Goal: Task Accomplishment & Management: Complete application form

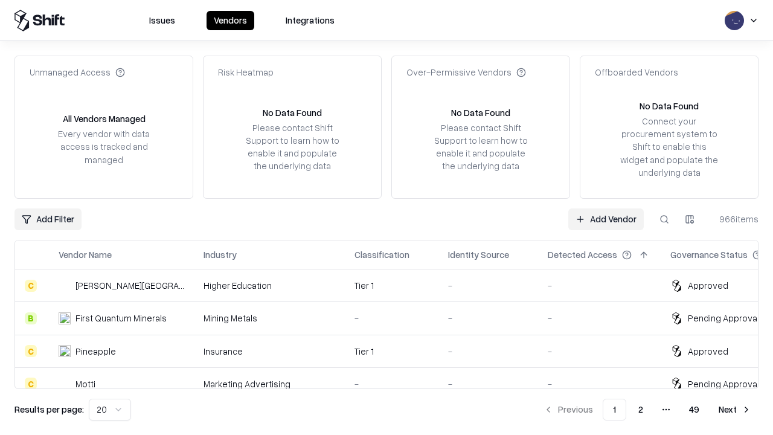
click at [606, 219] on link "Add Vendor" at bounding box center [606, 219] width 76 height 22
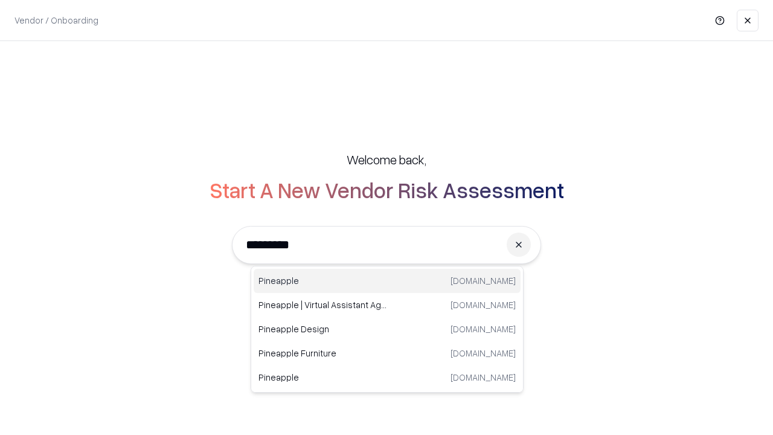
click at [387, 281] on div "Pineapple [DOMAIN_NAME]" at bounding box center [387, 281] width 267 height 24
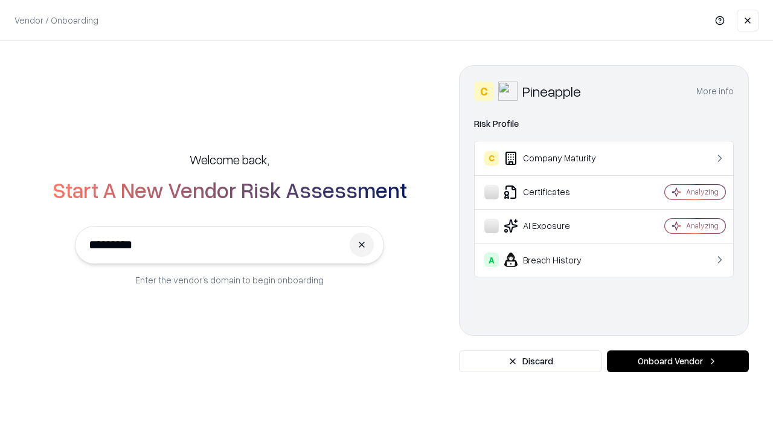
type input "*********"
click at [678, 361] on button "Onboard Vendor" at bounding box center [678, 361] width 142 height 22
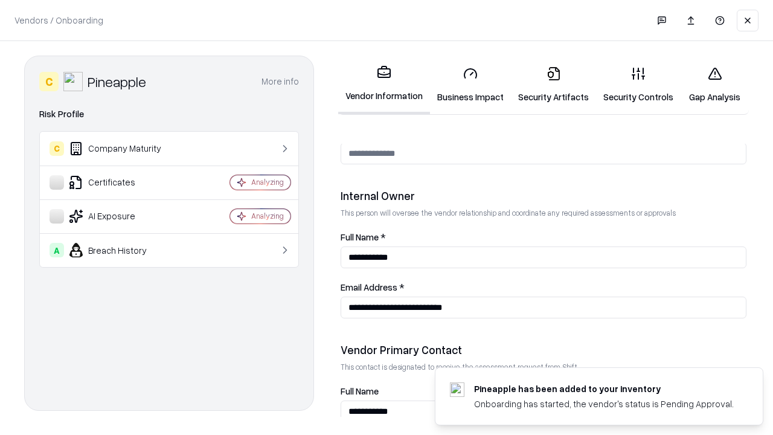
scroll to position [626, 0]
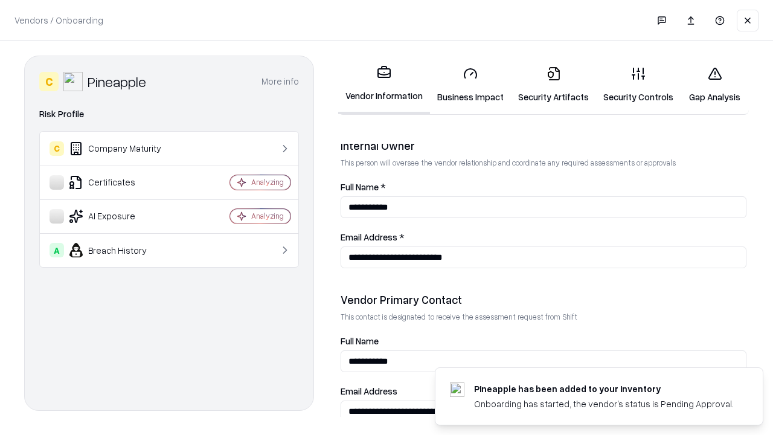
click at [471, 85] on link "Business Impact" at bounding box center [470, 85] width 81 height 56
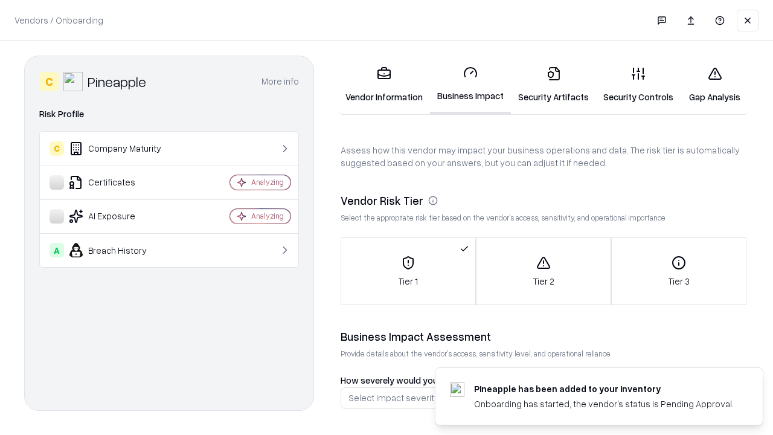
click at [715, 85] on link "Gap Analysis" at bounding box center [715, 85] width 68 height 56
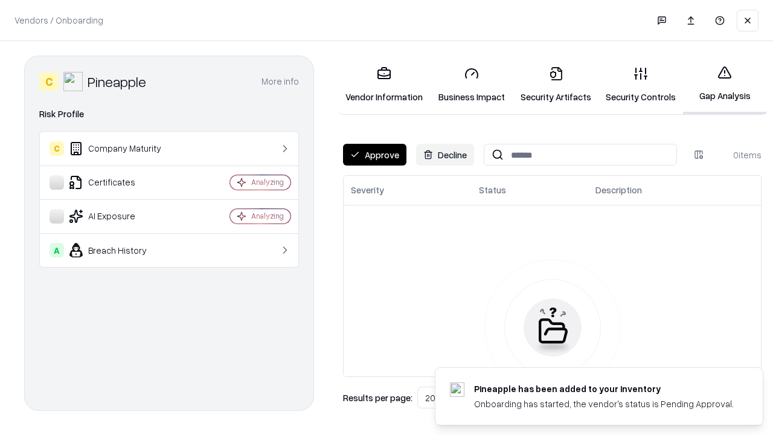
click at [375, 155] on button "Approve" at bounding box center [374, 155] width 63 height 22
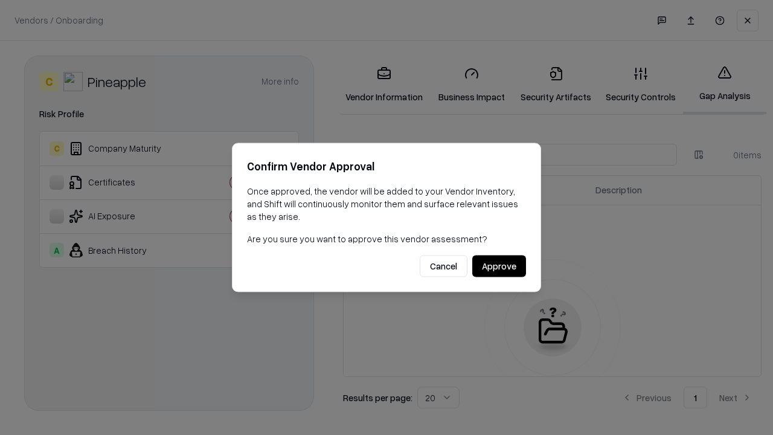
click at [499, 266] on button "Approve" at bounding box center [499, 267] width 54 height 22
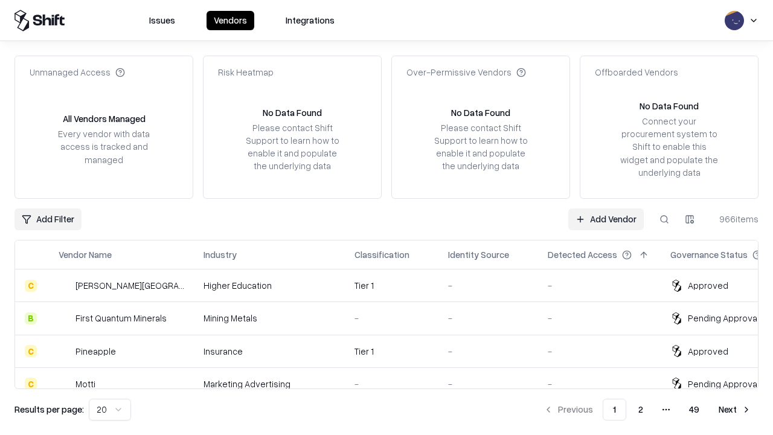
type input "*********"
click at [606, 219] on link "Add Vendor" at bounding box center [606, 219] width 76 height 22
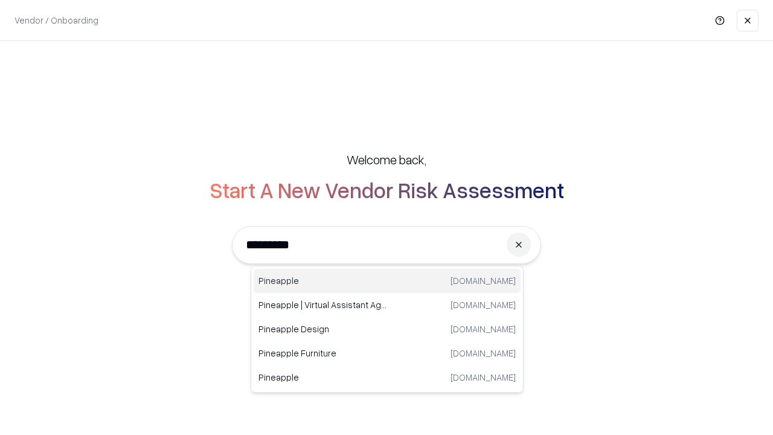
click at [387, 281] on div "Pineapple [DOMAIN_NAME]" at bounding box center [387, 281] width 267 height 24
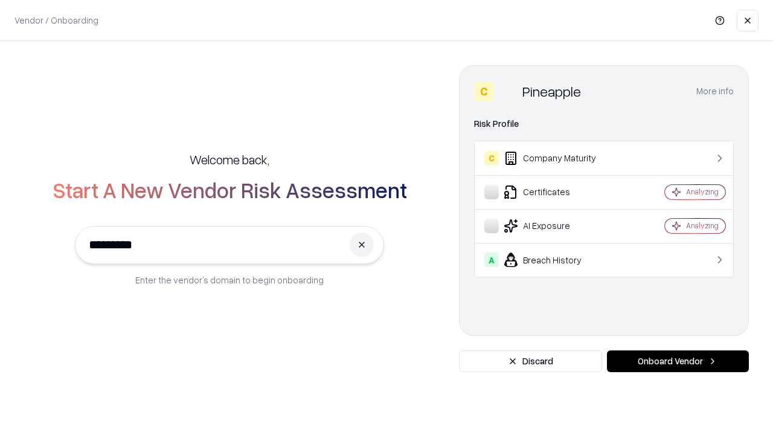
type input "*********"
click at [678, 361] on button "Onboard Vendor" at bounding box center [678, 361] width 142 height 22
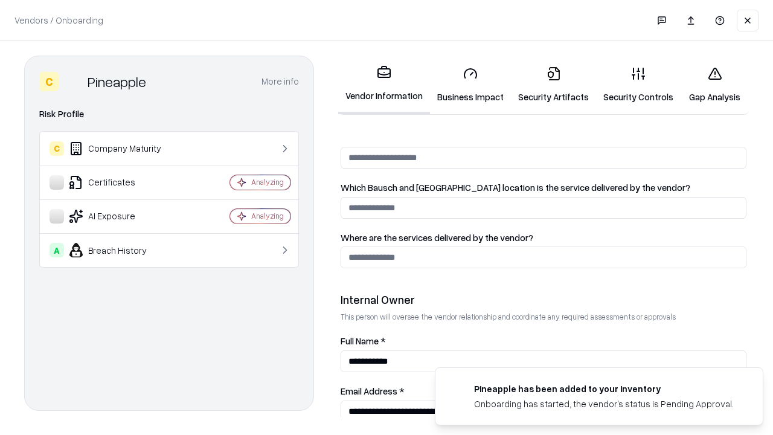
scroll to position [626, 0]
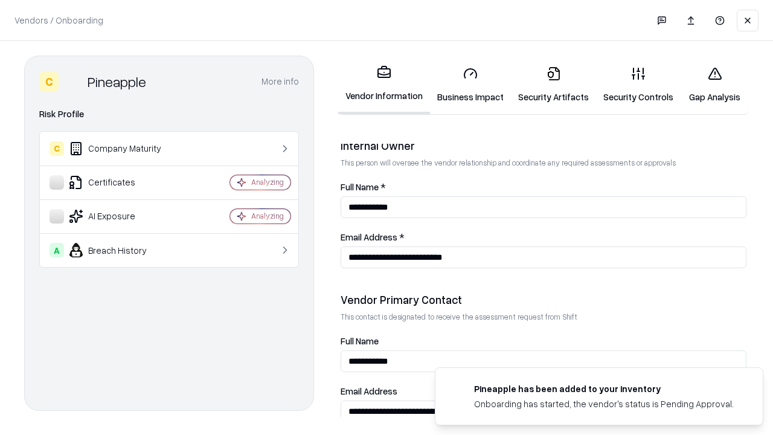
click at [715, 85] on link "Gap Analysis" at bounding box center [715, 85] width 68 height 56
